Goal: Information Seeking & Learning: Learn about a topic

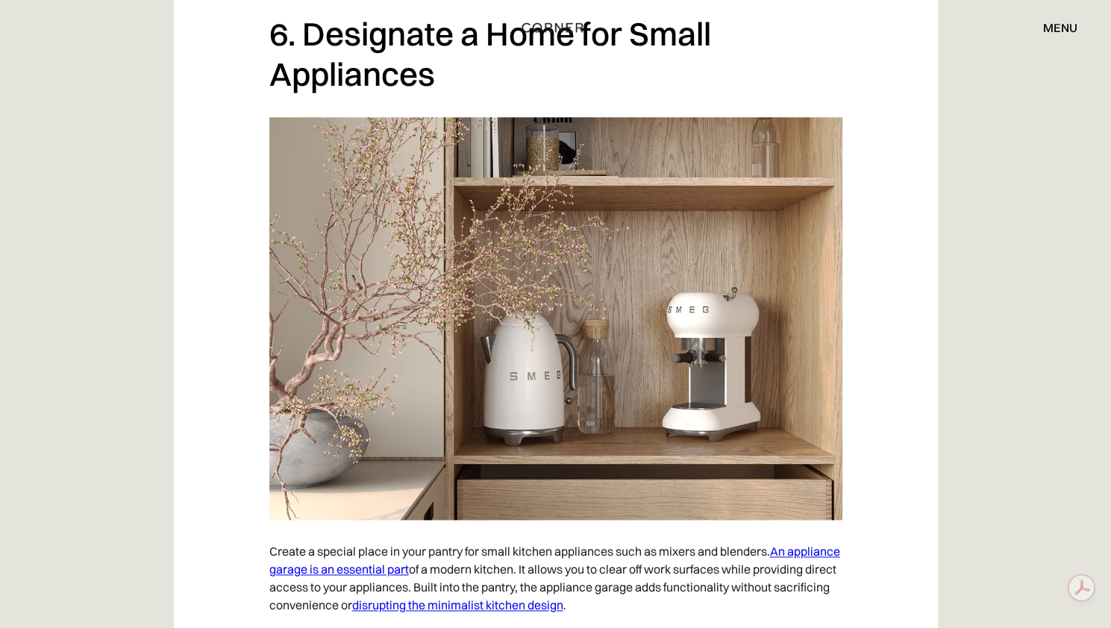
scroll to position [3764, 0]
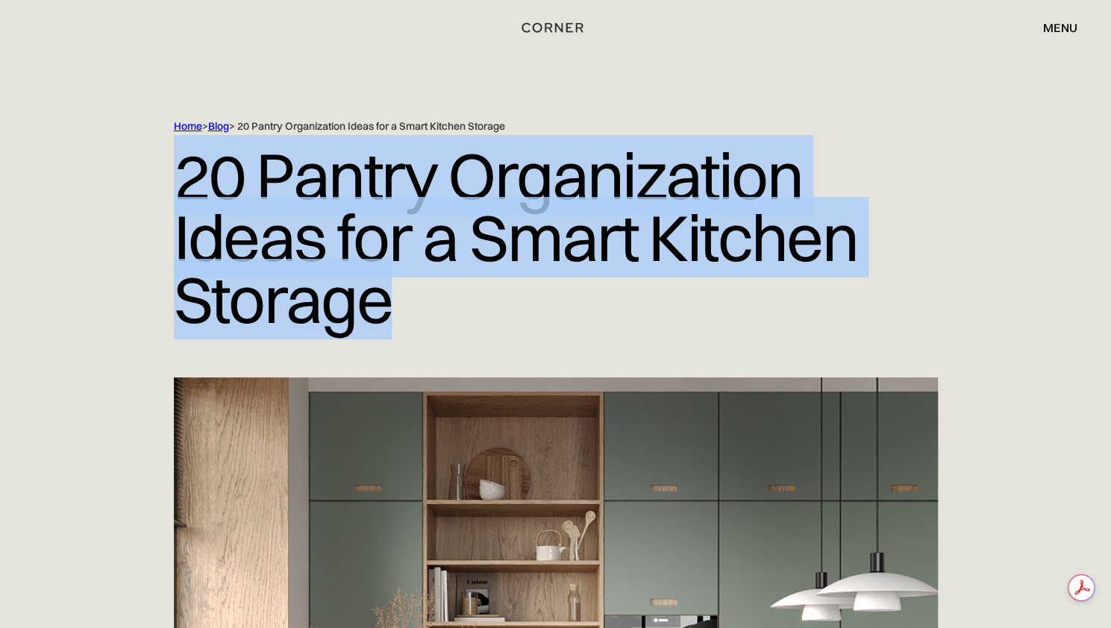
drag, startPoint x: 402, startPoint y: 318, endPoint x: 173, endPoint y: 198, distance: 258.2
click at [174, 198] on h1 "20 Pantry Organization Ideas for a Smart Kitchen Storage" at bounding box center [556, 238] width 764 height 208
copy h1 "20 Pantry Organization Ideas for a Smart Kitchen Storage"
drag, startPoint x: 141, startPoint y: 400, endPoint x: 159, endPoint y: 389, distance: 21.1
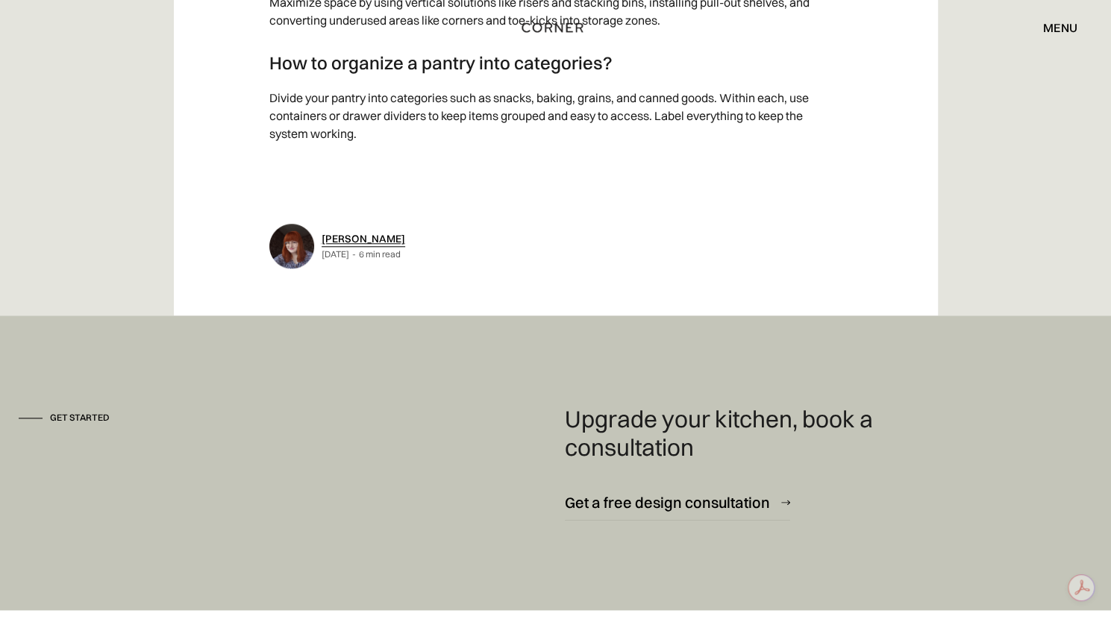
scroll to position [14243, 0]
